Goal: Information Seeking & Learning: Learn about a topic

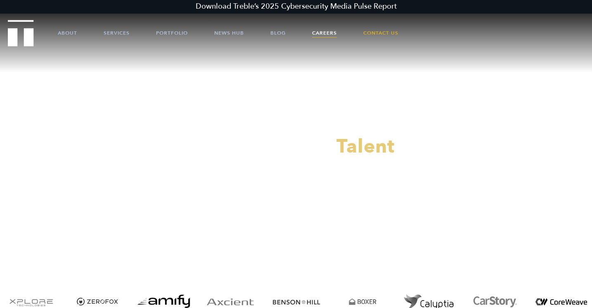
click at [327, 34] on link "Careers" at bounding box center [324, 33] width 25 height 25
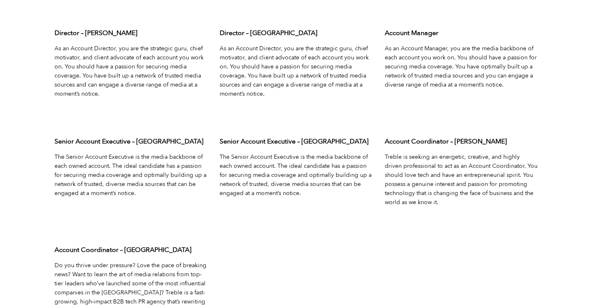
scroll to position [2635, 0]
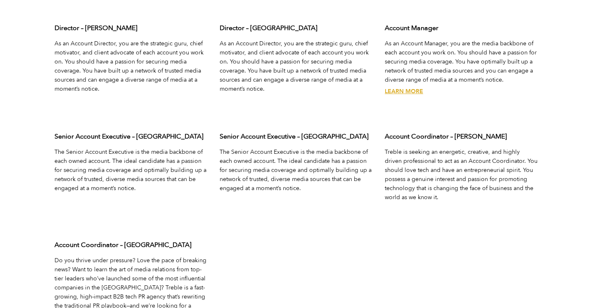
click at [427, 30] on h3 "Account Manager" at bounding box center [460, 28] width 153 height 9
click at [401, 91] on link "Learn More" at bounding box center [403, 91] width 38 height 8
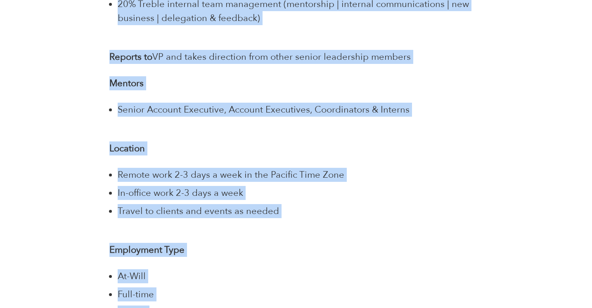
scroll to position [1910, 0]
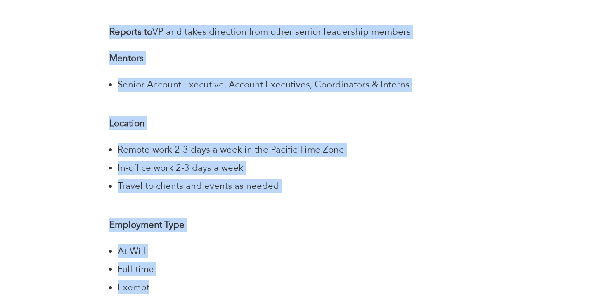
drag, startPoint x: 99, startPoint y: 75, endPoint x: 417, endPoint y: 63, distance: 318.7
copy div "Share Treble is turning the traditional PR agency on its head. Led by an experi…"
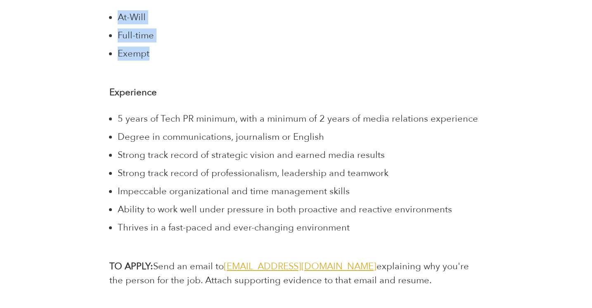
scroll to position [2143, 0]
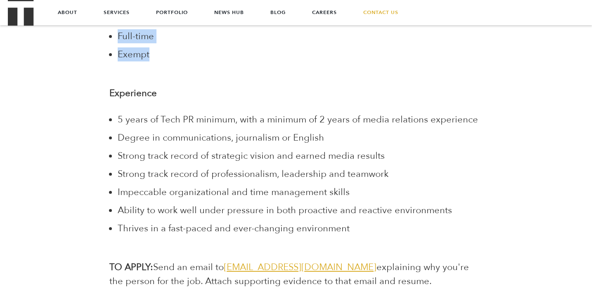
copy div "Share Treble is turning the traditional PR agency on its head. Led by an experi…"
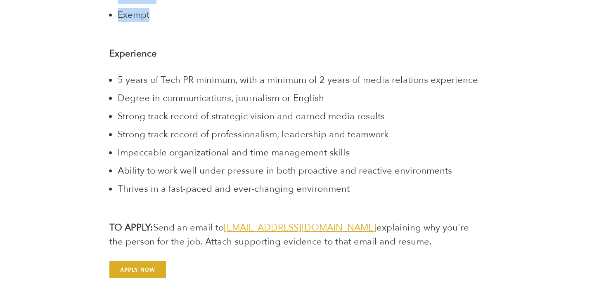
scroll to position [2184, 0]
